Goal: Check status: Check status

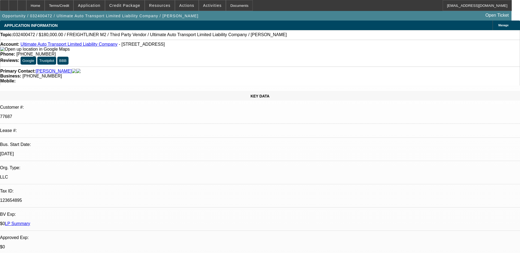
select select "0"
select select "2"
select select "0"
select select "6"
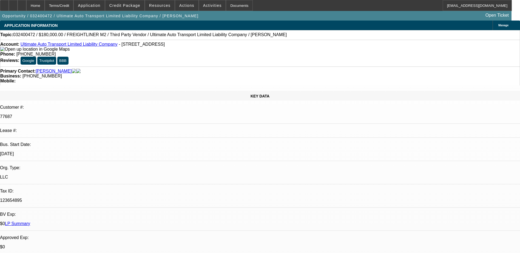
select select "0"
select select "2"
select select "0"
select select "6"
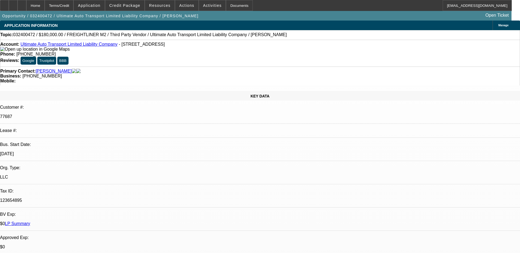
select select "0"
select select "2"
select select "0"
select select "6"
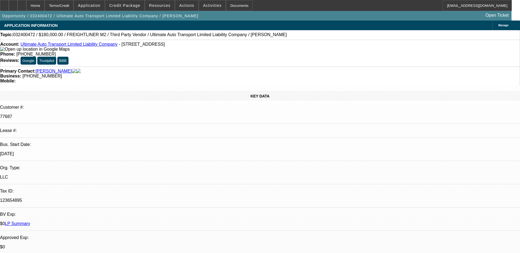
select select "0"
select select "2"
select select "0"
select select "6"
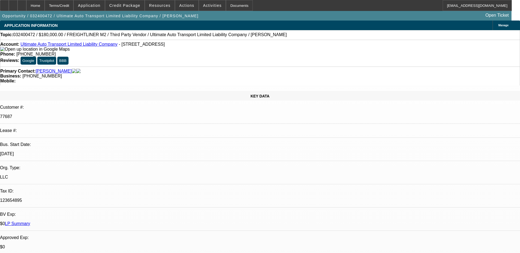
drag, startPoint x: 440, startPoint y: 91, endPoint x: 421, endPoint y: 82, distance: 21.2
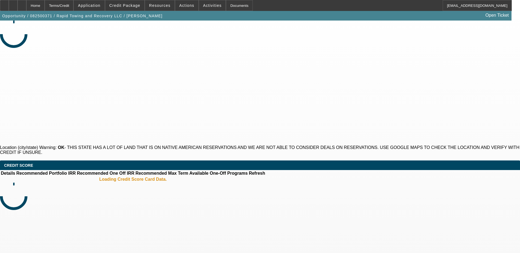
select select "2"
select select "0"
select select "2"
select select "0"
select select "2"
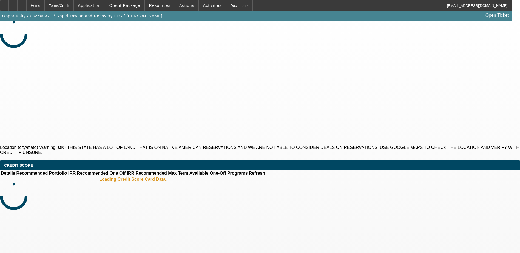
select select "0"
select select "2"
select select "0"
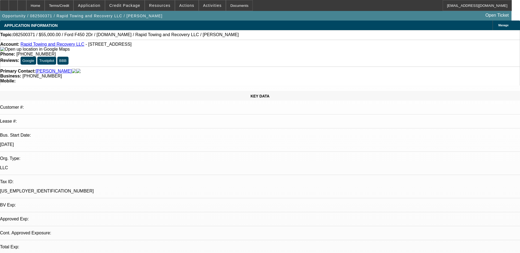
select select "1"
select select "2"
select select "6"
select select "1"
select select "2"
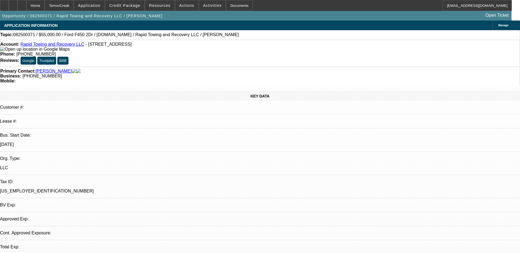
select select "6"
select select "1"
select select "2"
select select "6"
select select "1"
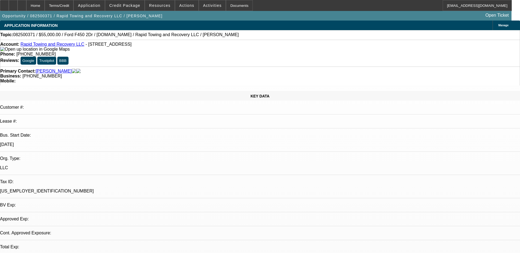
select select "2"
select select "6"
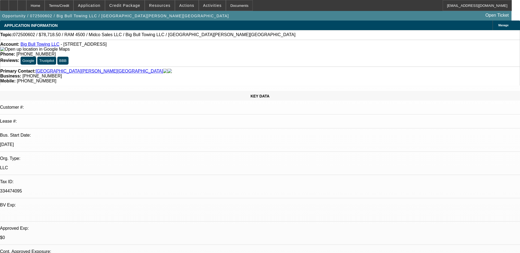
select select "0.1"
select select "2"
select select "0.1"
select select "2"
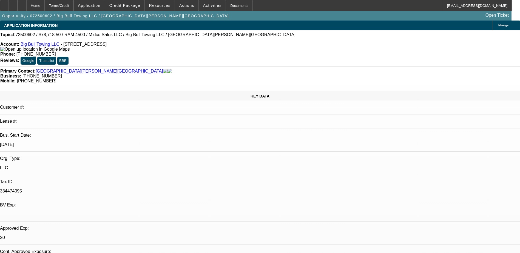
select select "0.1"
select select "2"
select select "0.1"
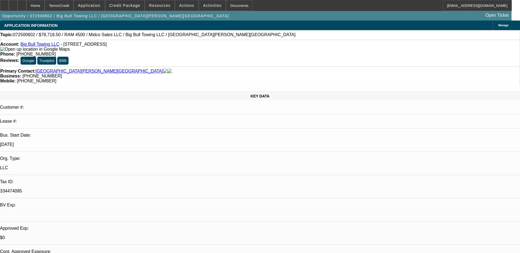
select select "2"
select select "0.1"
select select "1"
select select "2"
select select "4"
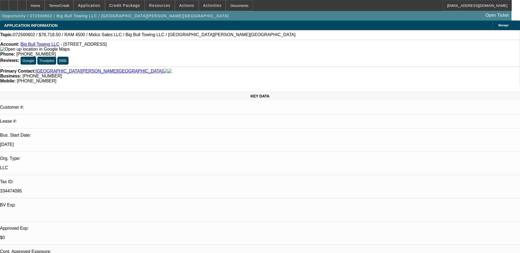
select select "1"
select select "2"
select select "4"
select select "1"
select select "2"
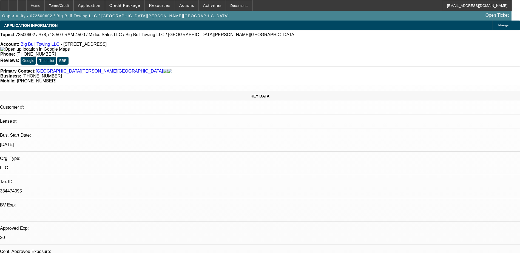
select select "4"
select select "1"
select select "2"
select select "4"
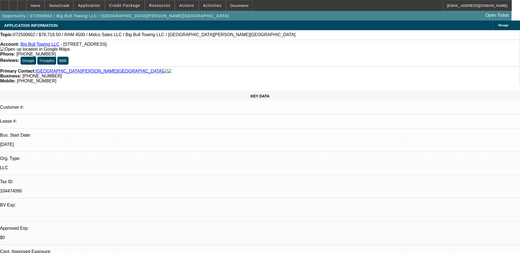
drag, startPoint x: 426, startPoint y: 116, endPoint x: 429, endPoint y: 122, distance: 7.1
drag, startPoint x: 430, startPoint y: 104, endPoint x: 416, endPoint y: 97, distance: 15.9
drag, startPoint x: 416, startPoint y: 97, endPoint x: 421, endPoint y: 104, distance: 8.3
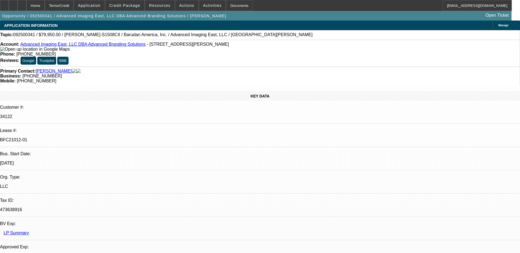
select select "0"
select select "2"
select select "0"
select select "2"
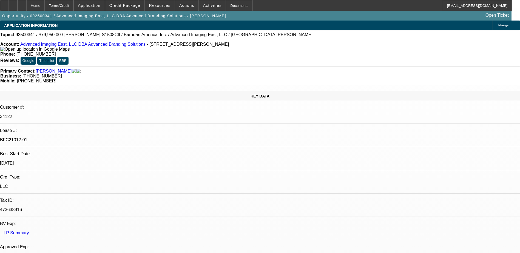
select select "0"
select select "2"
select select "0"
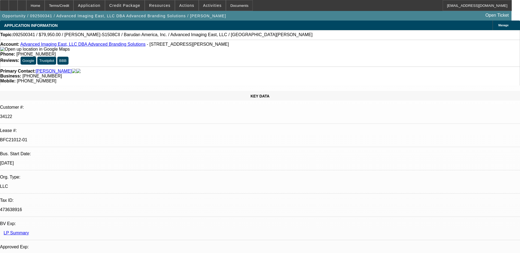
select select "2"
select select "0.1"
select select "1"
select select "2"
select select "6"
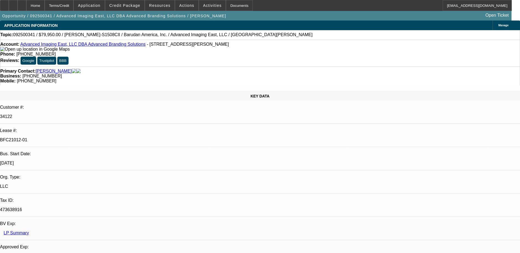
select select "1"
select select "2"
select select "6"
select select "1"
select select "2"
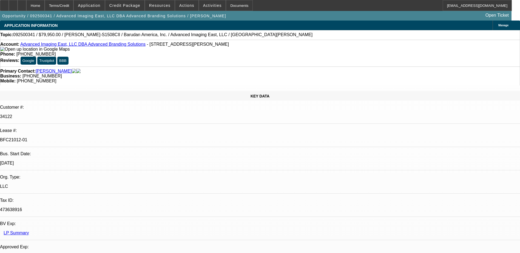
select select "6"
select select "1"
select select "2"
select select "4"
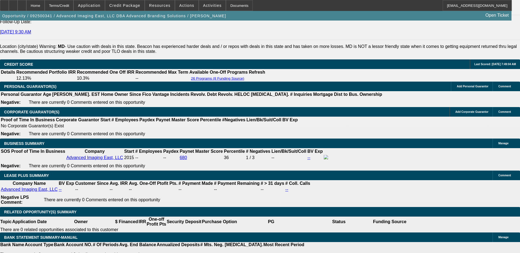
scroll to position [740, 0]
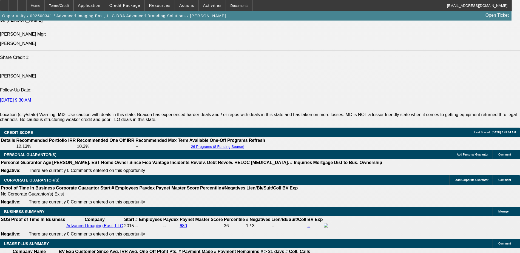
select select "0"
select select "2"
select select "0.1"
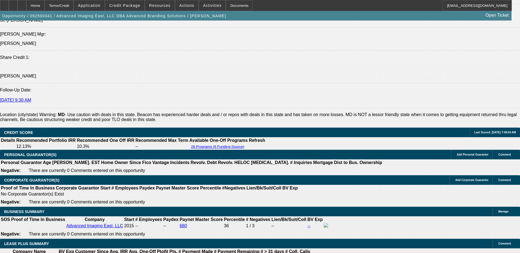
select select "4"
select select "0"
select select "2"
select select "0"
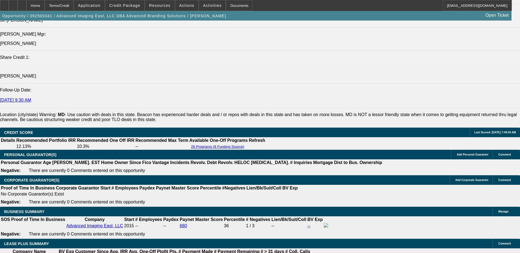
select select "6"
select select "0"
select select "2"
select select "0"
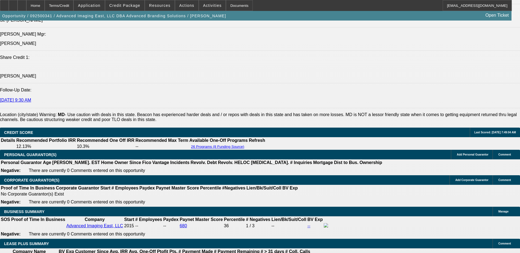
select select "6"
select select "0"
select select "2"
select select "0.1"
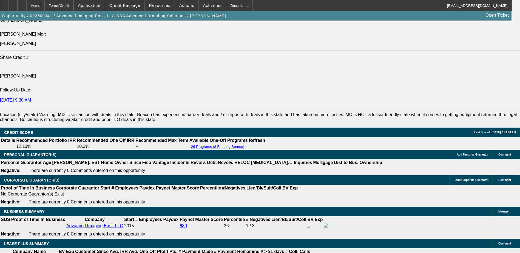
select select "4"
select select "0"
select select "2"
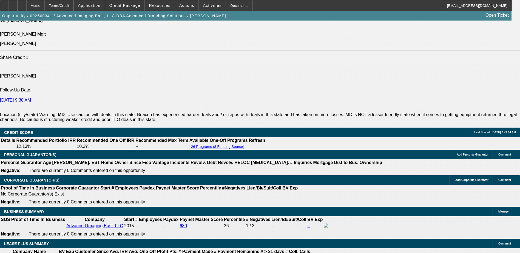
select select "0"
select select "6"
select select "0"
select select "2"
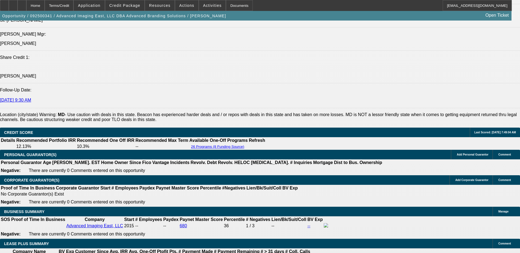
select select "2"
select select "0"
select select "6"
select select "0"
select select "2"
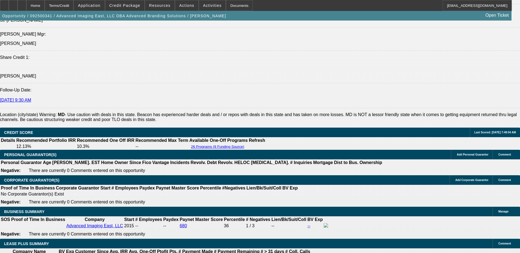
select select "2"
select select "0"
select select "6"
select select "0"
select select "2"
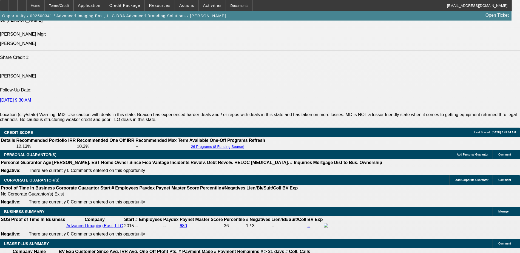
select select "2"
select select "0"
select select "6"
select select "0"
select select "2"
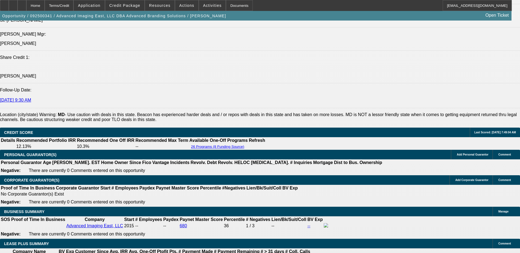
select select "2"
select select "0.1"
select select "4"
select select "0"
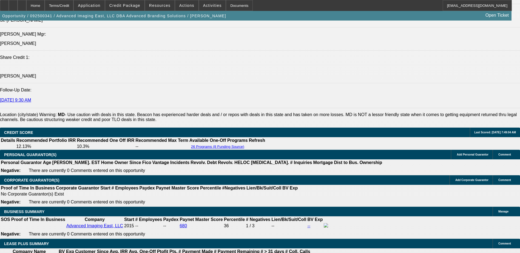
select select "2"
select select "0"
select select "6"
select select "0"
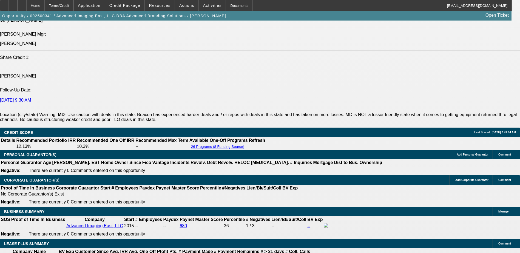
select select "2"
select select "0.1"
select select "4"
select select "0"
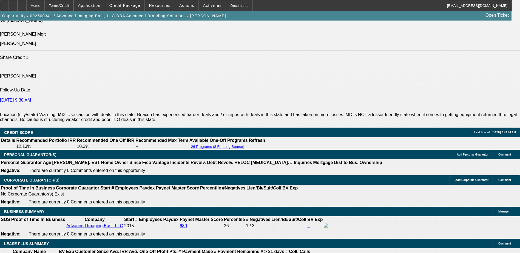
select select "2"
select select "0"
select select "6"
select select "0"
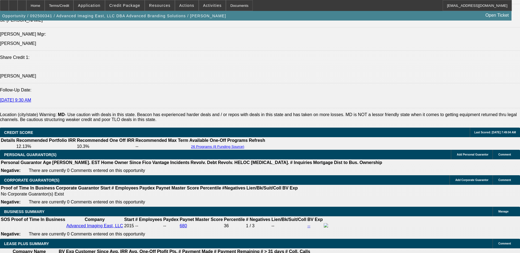
select select "2"
select select "0.1"
select select "4"
drag, startPoint x: 433, startPoint y: 54, endPoint x: 418, endPoint y: 50, distance: 15.7
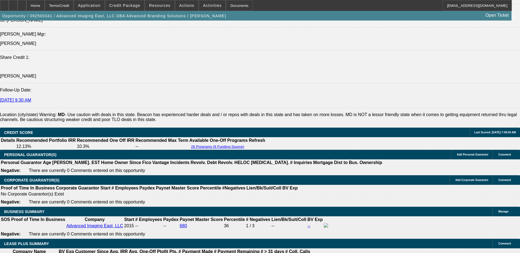
drag, startPoint x: 433, startPoint y: 76, endPoint x: 418, endPoint y: 71, distance: 16.1
drag, startPoint x: 433, startPoint y: 109, endPoint x: 414, endPoint y: 105, distance: 19.9
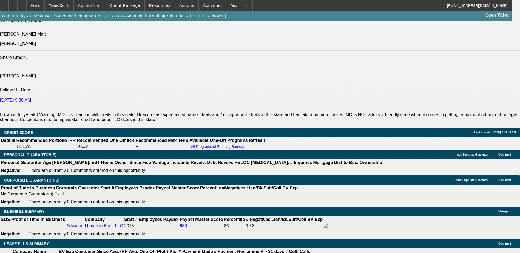
drag, startPoint x: 414, startPoint y: 105, endPoint x: 419, endPoint y: 105, distance: 5.8
